Goal: Check status

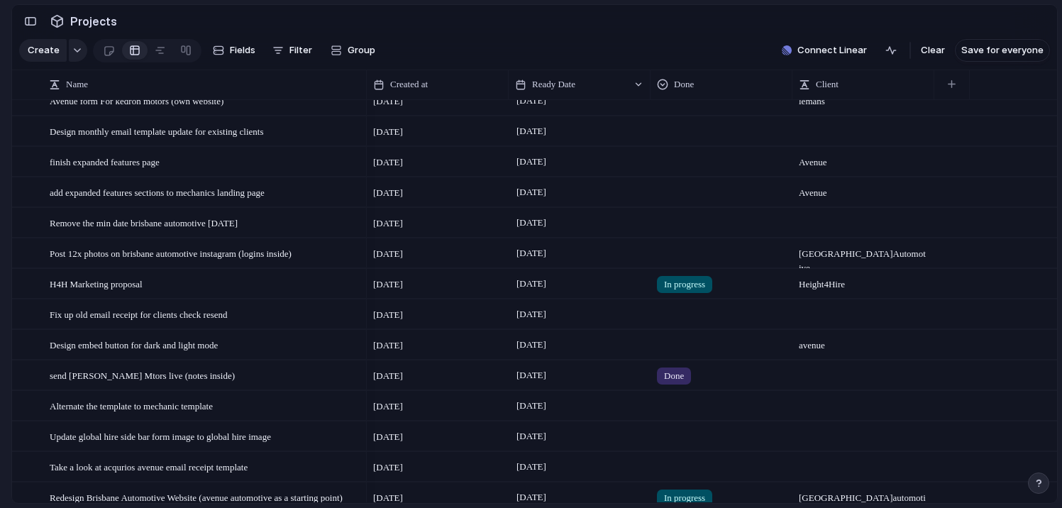
scroll to position [57, 0]
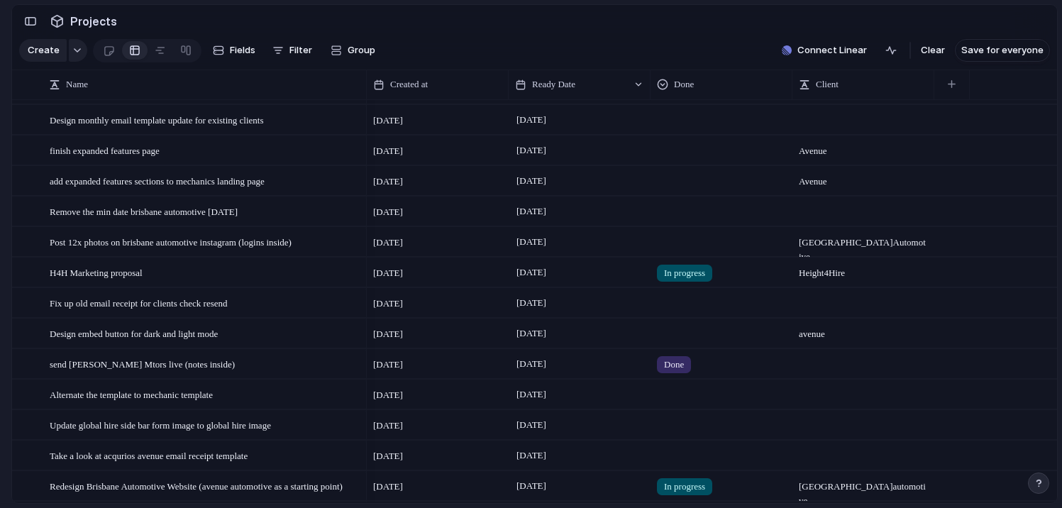
click at [676, 268] on span "In progress" at bounding box center [684, 273] width 41 height 14
click at [662, 245] on div "Live Done In progress No Done" at bounding box center [531, 254] width 1062 height 508
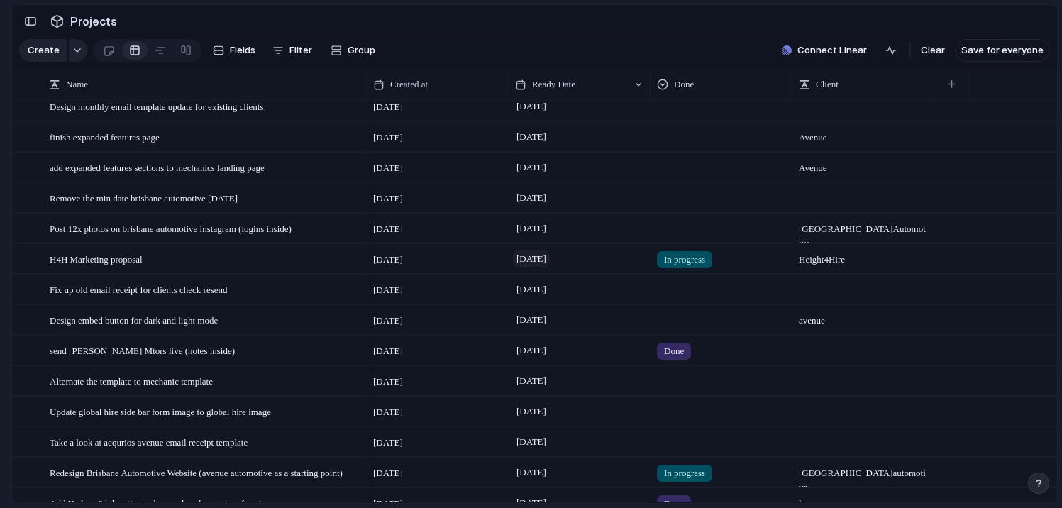
click at [550, 262] on span "[DATE]" at bounding box center [531, 258] width 37 height 17
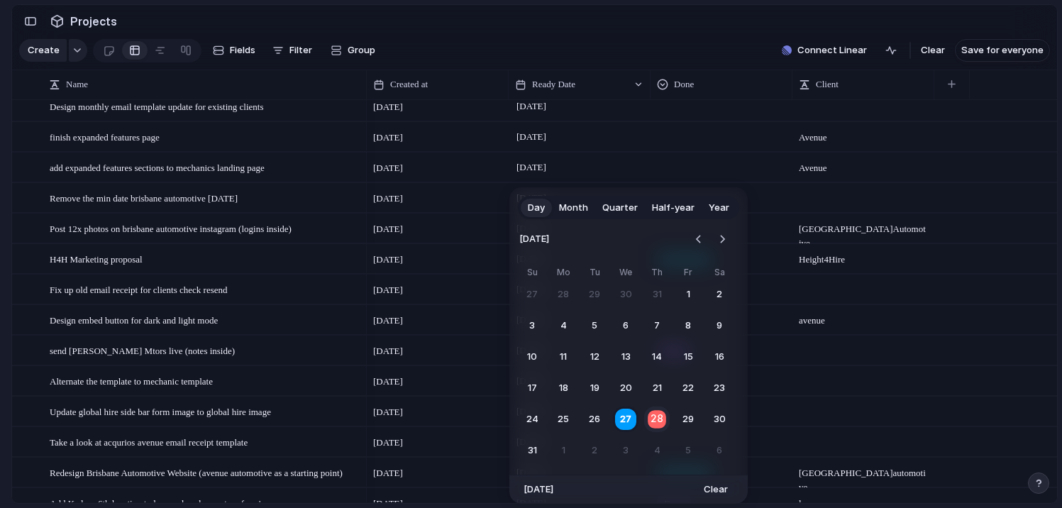
click at [652, 417] on button "28" at bounding box center [657, 420] width 28 height 28
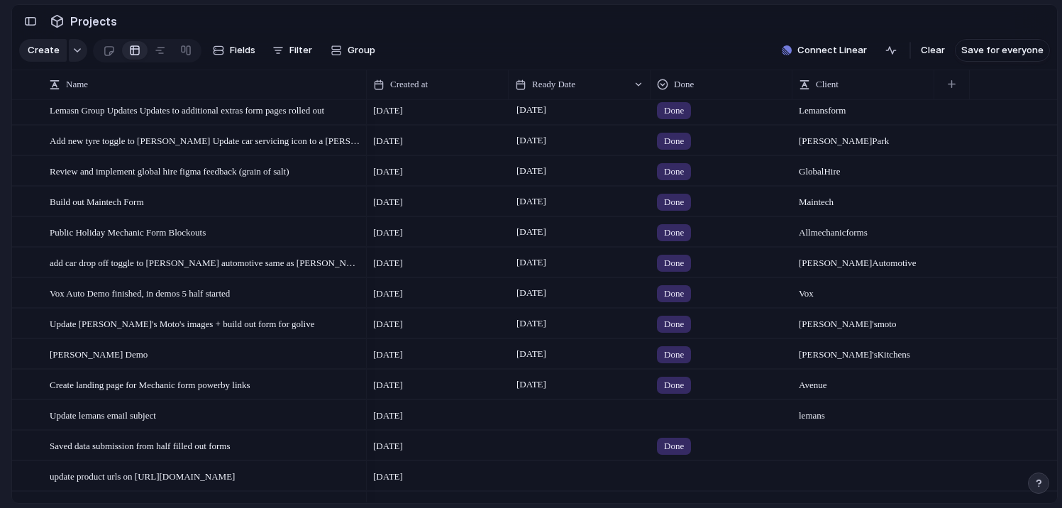
scroll to position [0, 0]
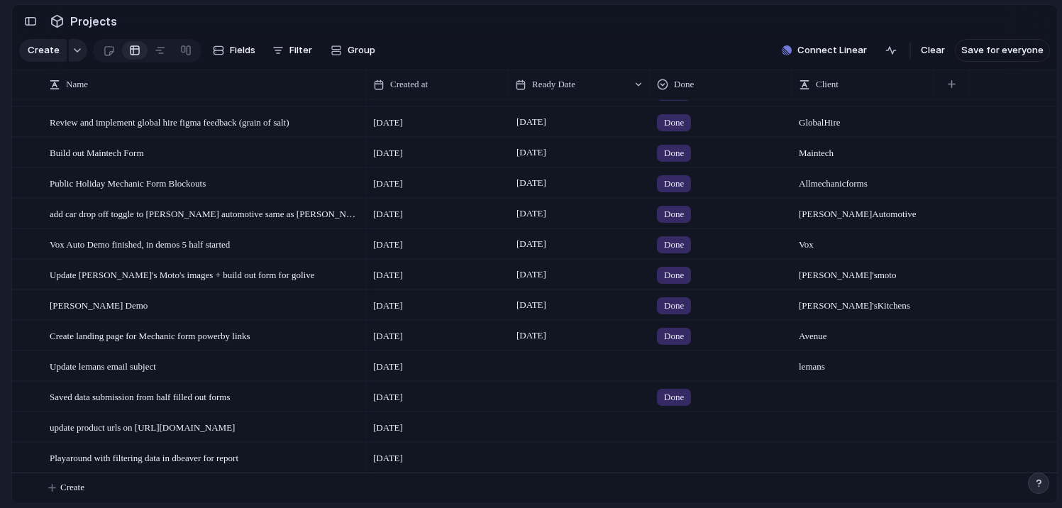
click at [405, 417] on div "[DATE]" at bounding box center [437, 424] width 140 height 22
click at [403, 431] on span "[DATE]" at bounding box center [388, 428] width 30 height 14
click at [403, 426] on span "[DATE]" at bounding box center [388, 428] width 30 height 14
click at [235, 428] on span "update product urls on [URL][DOMAIN_NAME]" at bounding box center [142, 426] width 185 height 16
